Goal: Information Seeking & Learning: Learn about a topic

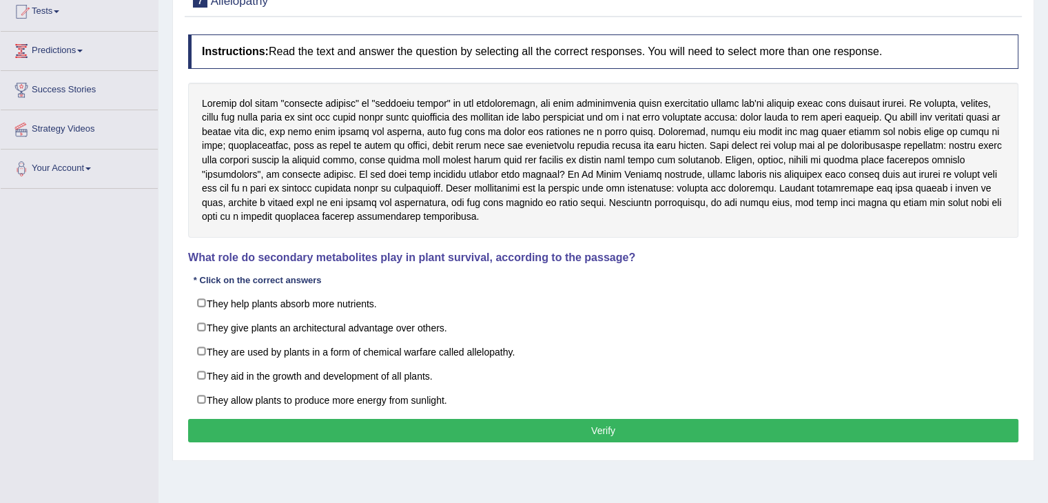
drag, startPoint x: 989, startPoint y: 216, endPoint x: 1058, endPoint y: 226, distance: 69.6
click at [1048, 226] on html "Toggle navigation Home Practice Questions Speaking Practice Read Aloud Repeat S…" at bounding box center [524, 97] width 1048 height 503
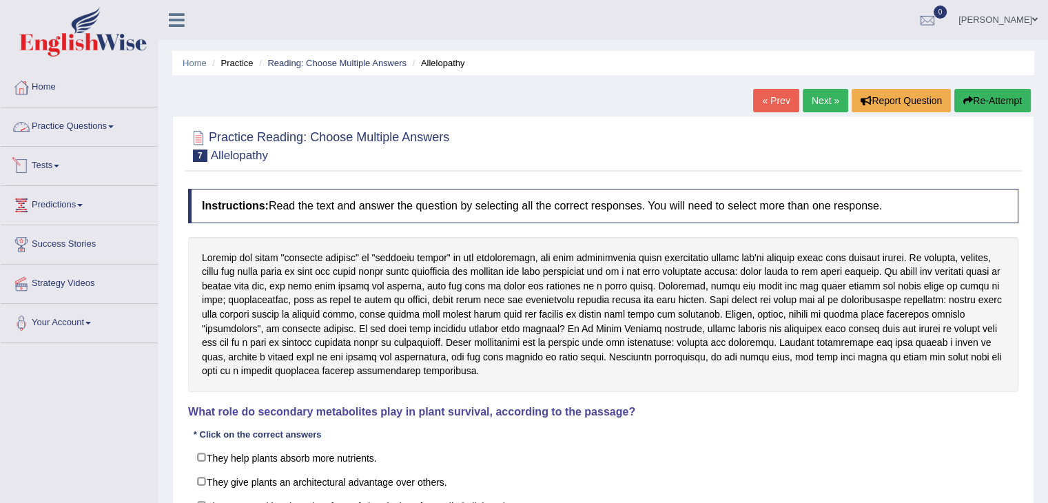
click at [97, 118] on link "Practice Questions" at bounding box center [79, 125] width 157 height 34
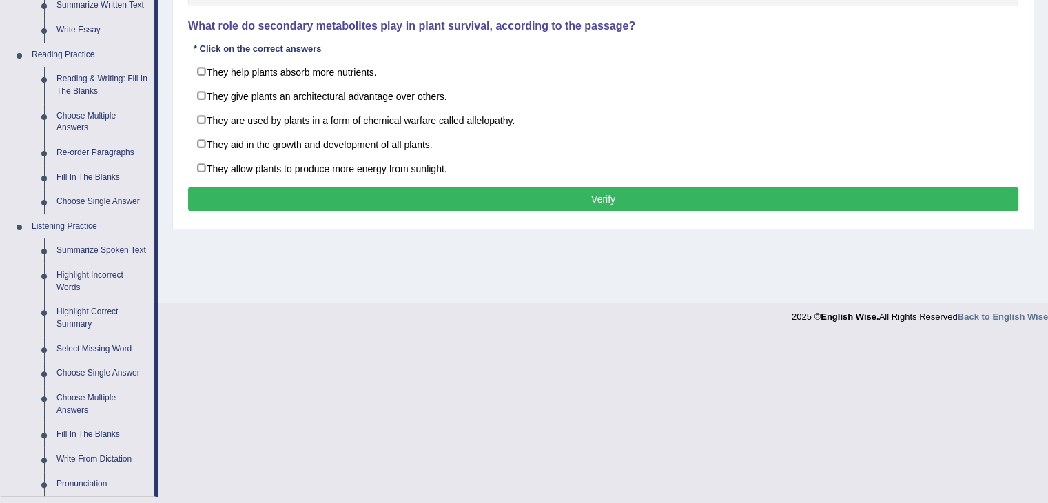
scroll to position [445, 0]
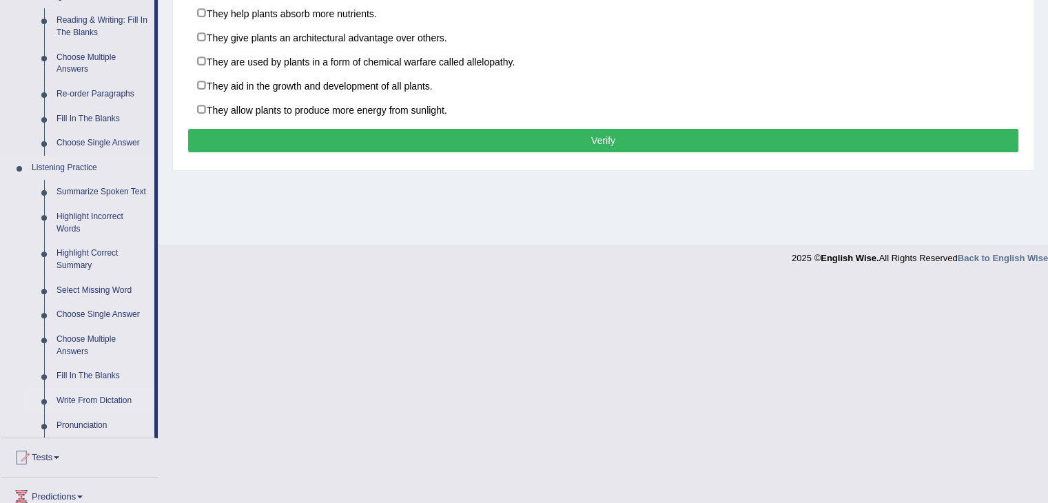
click at [94, 396] on link "Write From Dictation" at bounding box center [102, 401] width 104 height 25
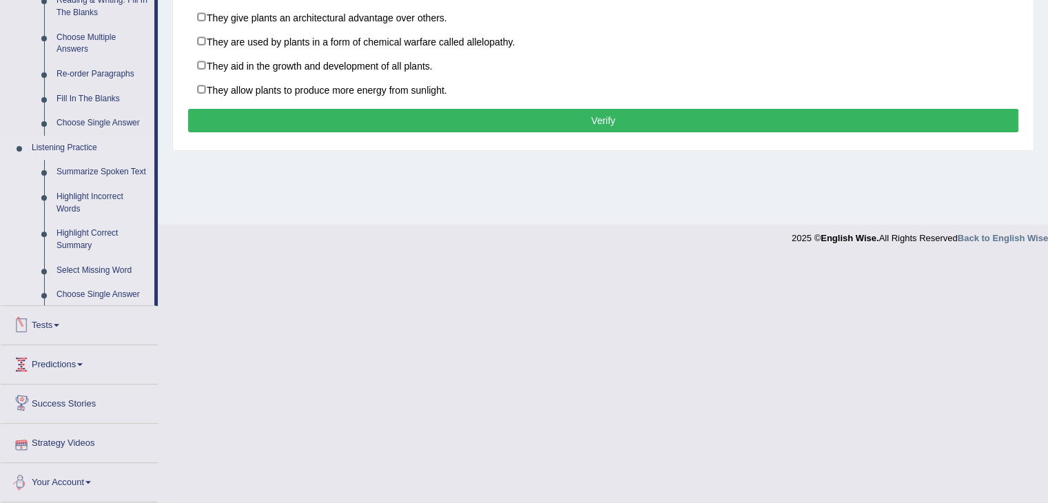
scroll to position [412, 0]
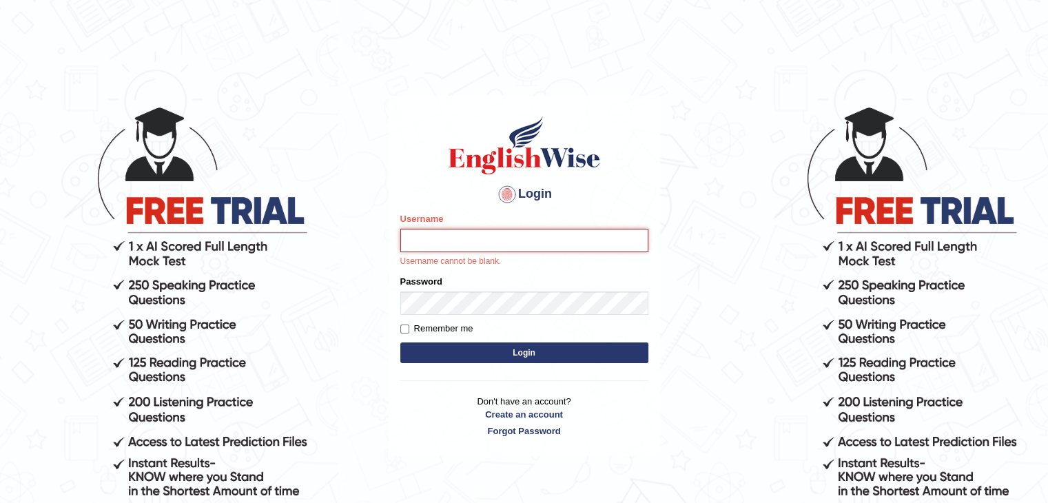
type input "[DEMOGRAPHIC_DATA]"
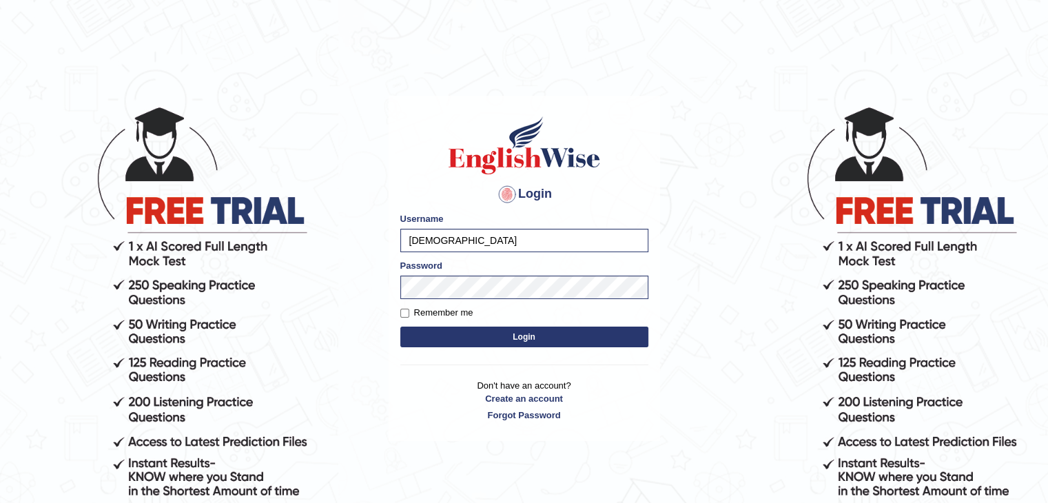
click at [485, 340] on button "Login" at bounding box center [524, 337] width 248 height 21
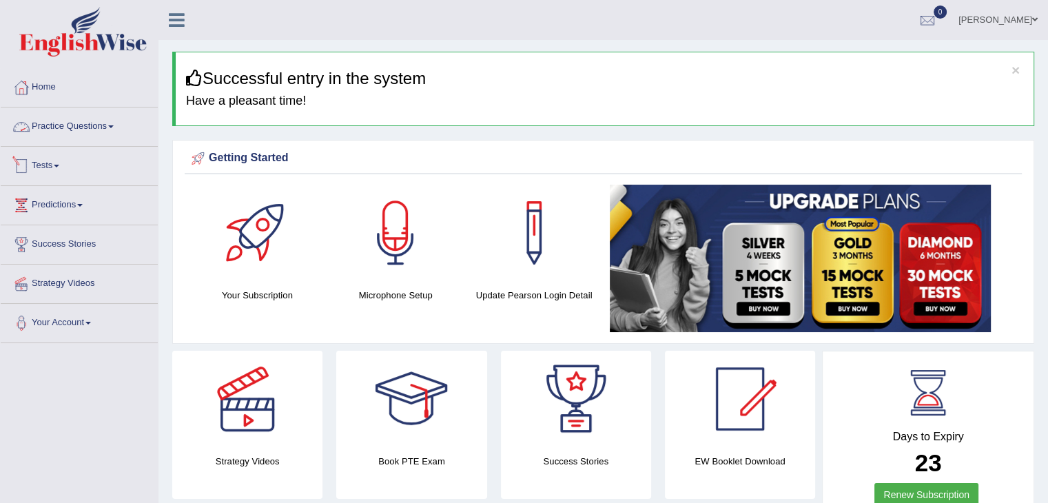
click at [99, 136] on link "Practice Questions" at bounding box center [79, 125] width 157 height 34
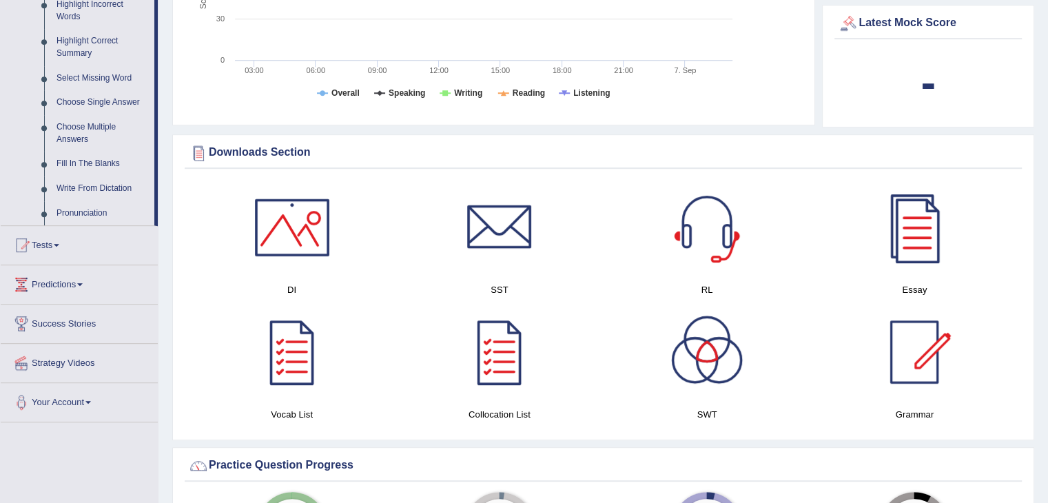
scroll to position [598, 0]
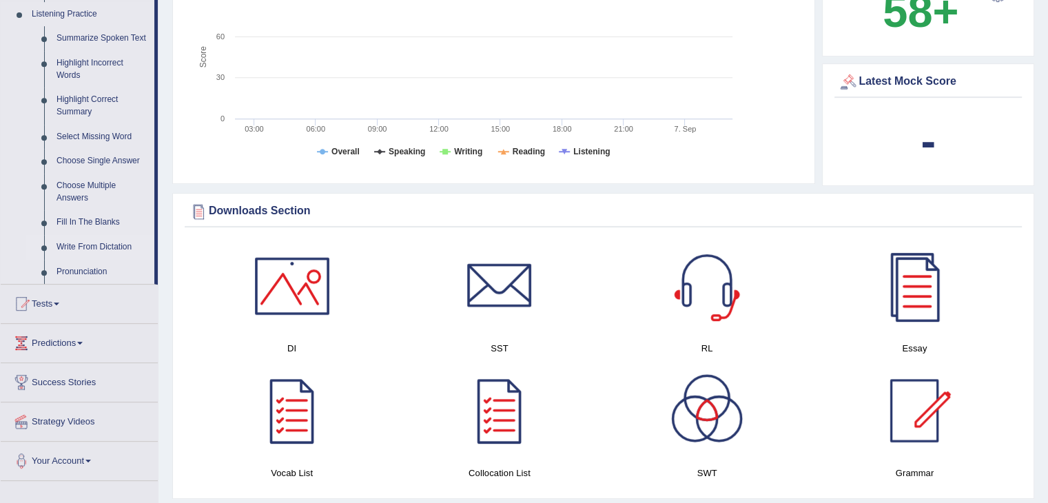
click at [105, 252] on link "Write From Dictation" at bounding box center [102, 247] width 104 height 25
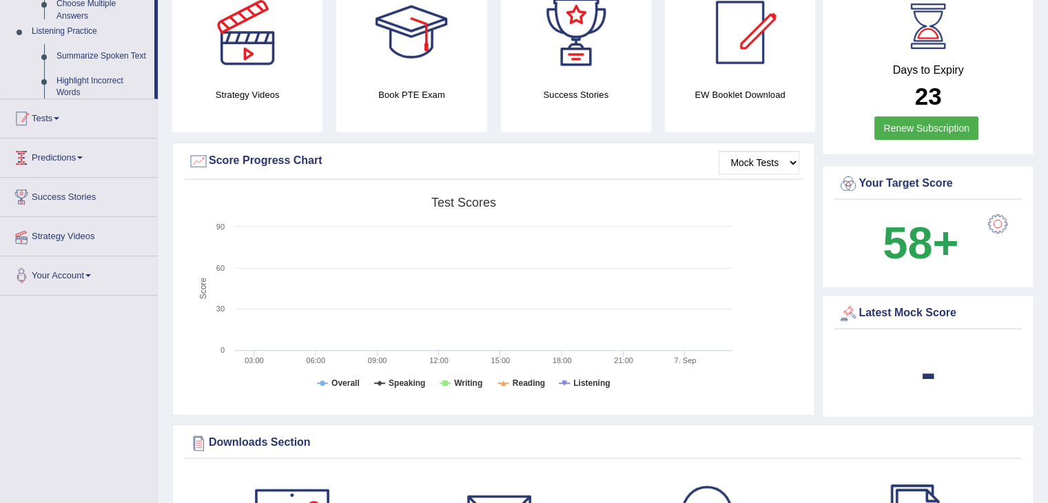
scroll to position [258, 0]
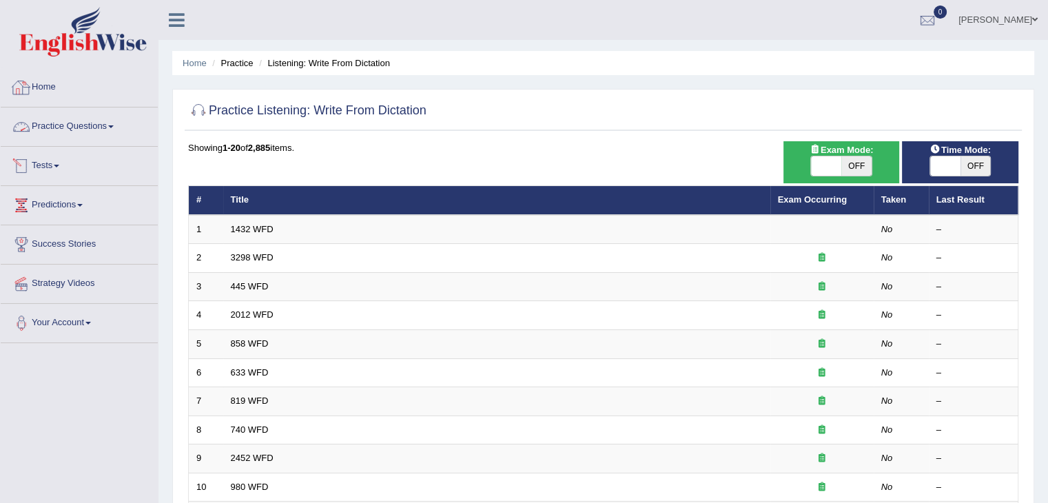
click at [92, 125] on link "Practice Questions" at bounding box center [79, 125] width 157 height 34
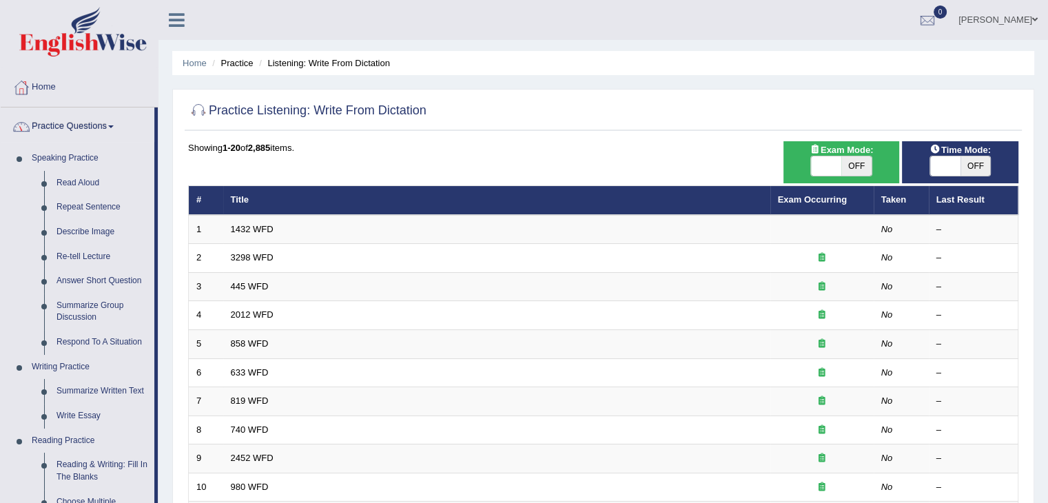
scroll to position [390, 0]
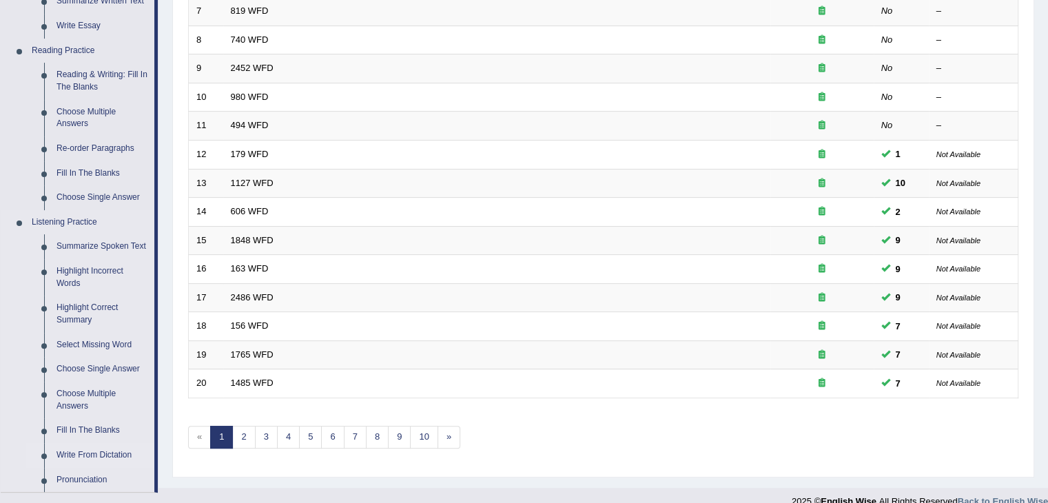
click at [77, 454] on link "Write From Dictation" at bounding box center [102, 455] width 104 height 25
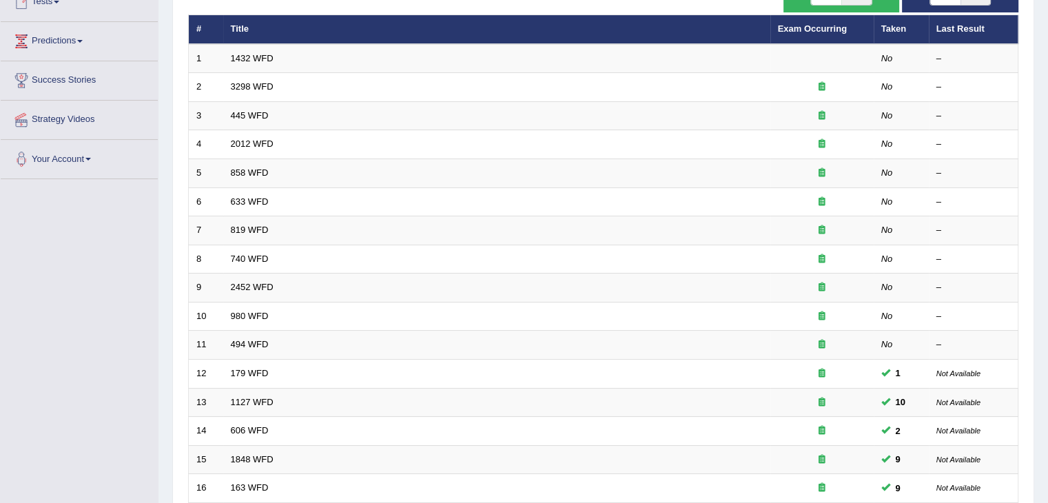
scroll to position [210, 0]
